Goal: Information Seeking & Learning: Learn about a topic

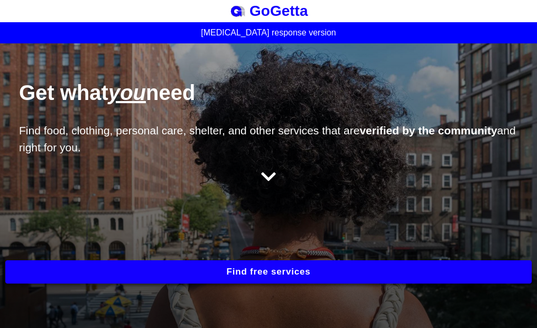
click at [178, 183] on div at bounding box center [268, 177] width 537 height 19
click at [264, 269] on button "Find free services" at bounding box center [268, 271] width 527 height 23
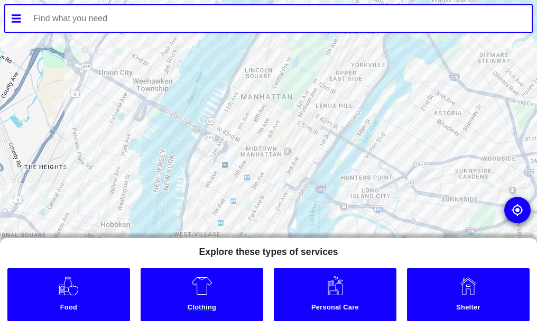
click at [200, 305] on small "Clothing" at bounding box center [201, 308] width 119 height 11
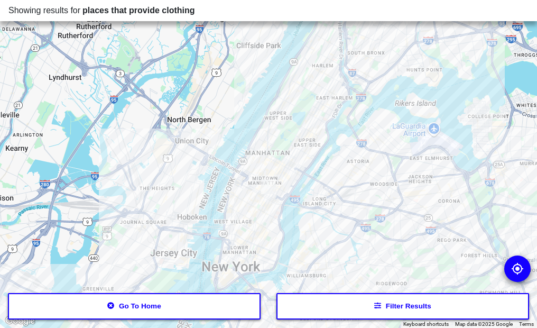
click at [268, 186] on img at bounding box center [268, 186] width 23 height 23
click at [508, 263] on div at bounding box center [517, 268] width 26 height 26
click at [515, 265] on img at bounding box center [517, 268] width 13 height 13
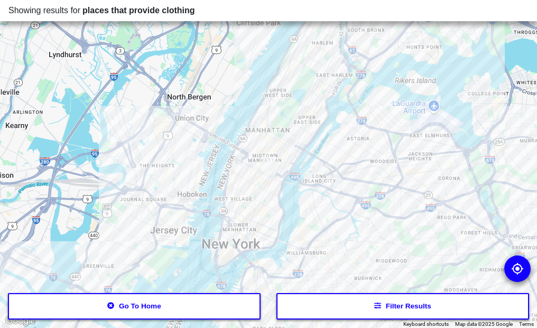
click at [273, 179] on div at bounding box center [268, 164] width 537 height 328
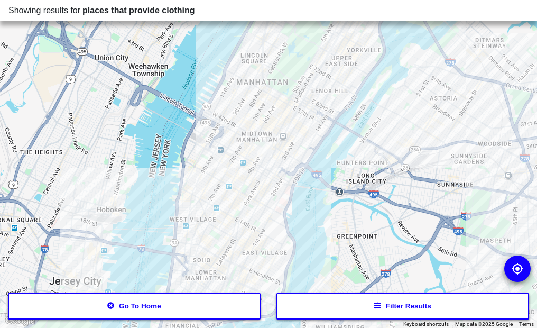
click at [273, 179] on div at bounding box center [268, 164] width 537 height 328
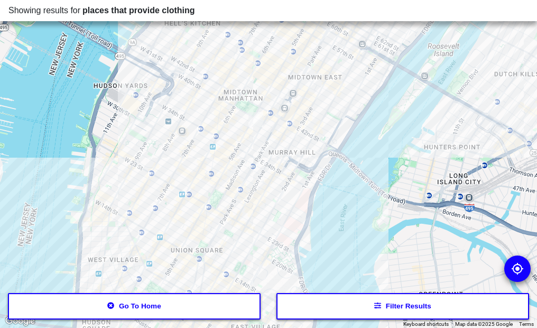
click at [273, 179] on div at bounding box center [268, 164] width 537 height 328
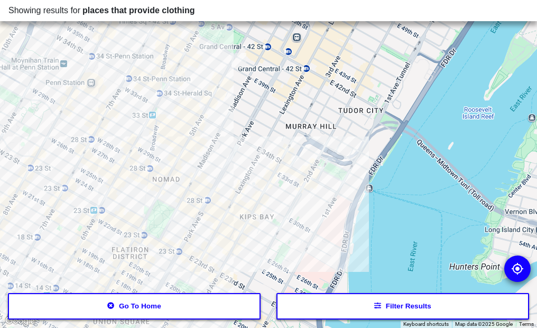
click at [194, 96] on div at bounding box center [268, 164] width 537 height 328
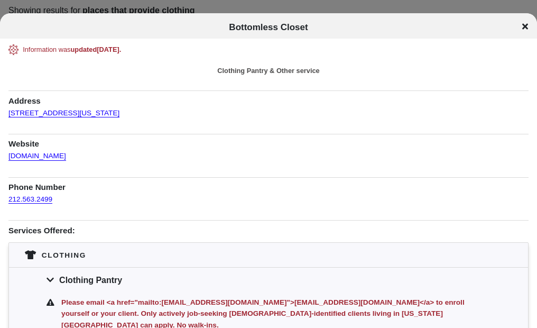
click at [201, 26] on h1 "Bottomless Closet" at bounding box center [268, 27] width 446 height 11
click at [527, 26] on icon at bounding box center [525, 26] width 6 height 8
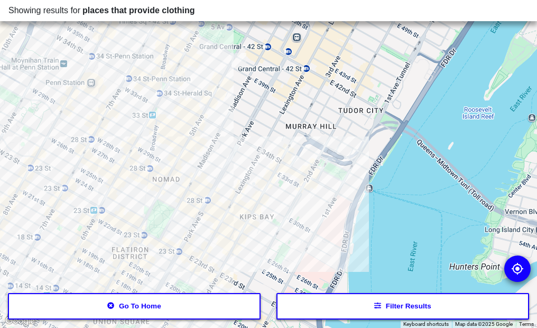
click at [214, 148] on div at bounding box center [268, 164] width 537 height 328
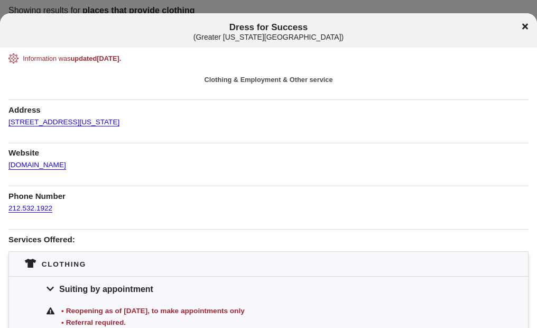
click at [524, 26] on icon at bounding box center [525, 26] width 6 height 8
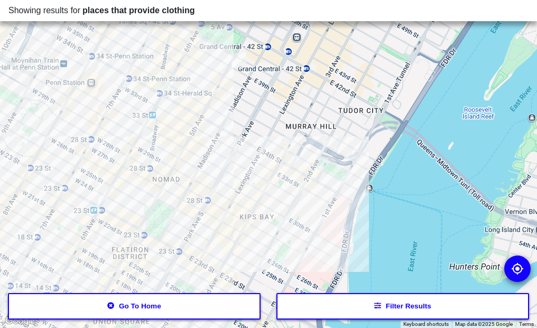
click at [238, 155] on div at bounding box center [268, 164] width 537 height 328
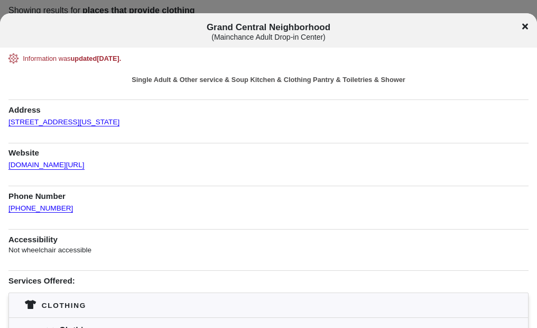
click at [525, 26] on icon at bounding box center [525, 26] width 6 height 6
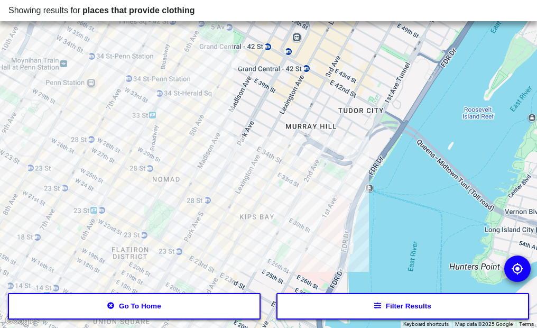
click at [142, 139] on div at bounding box center [268, 164] width 537 height 328
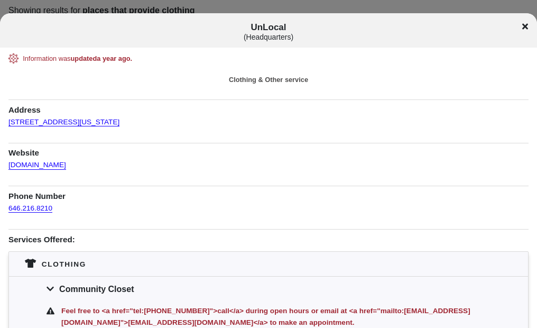
click at [524, 23] on icon at bounding box center [525, 26] width 6 height 8
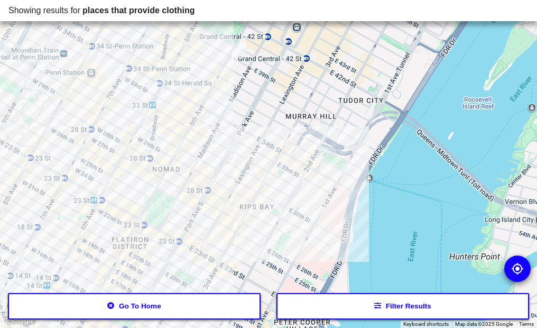
click at [194, 87] on div at bounding box center [268, 164] width 537 height 328
